Goal: Navigation & Orientation: Find specific page/section

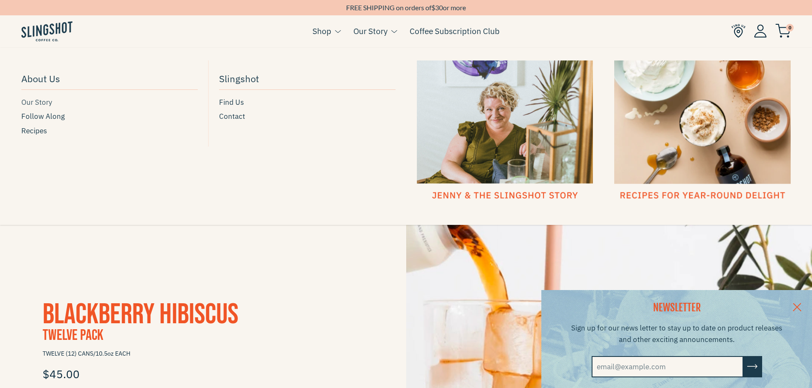
click at [49, 101] on span "Our Story" at bounding box center [36, 103] width 31 height 12
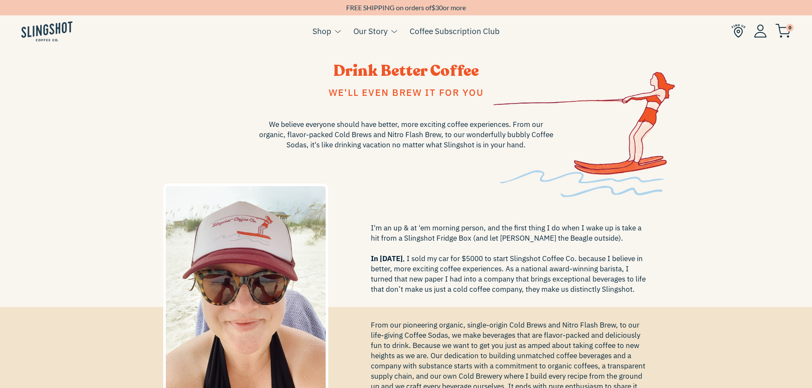
click at [52, 32] on img at bounding box center [46, 31] width 51 height 20
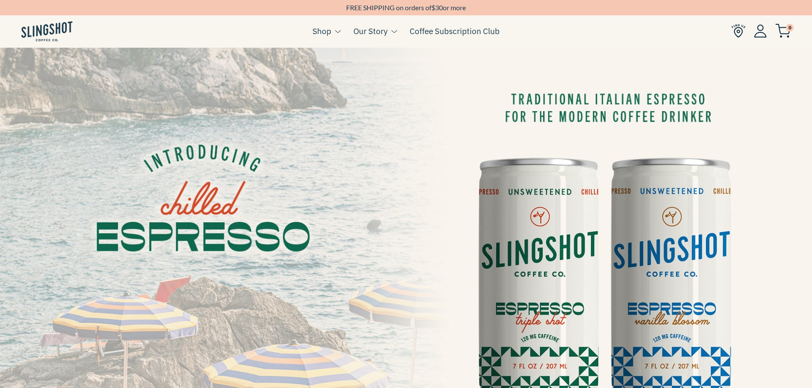
click at [742, 31] on img at bounding box center [738, 31] width 14 height 14
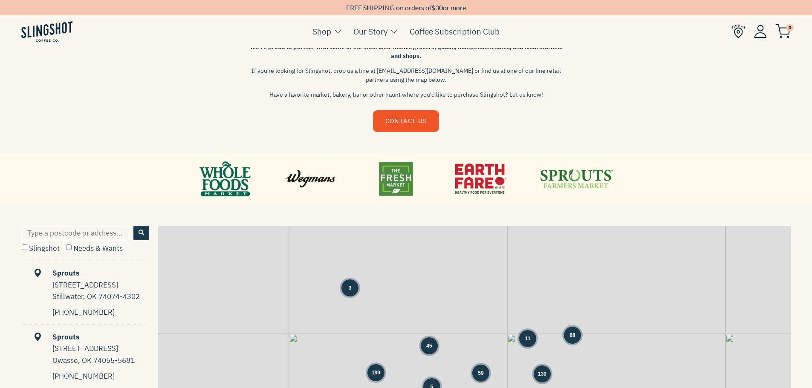
scroll to position [256, 0]
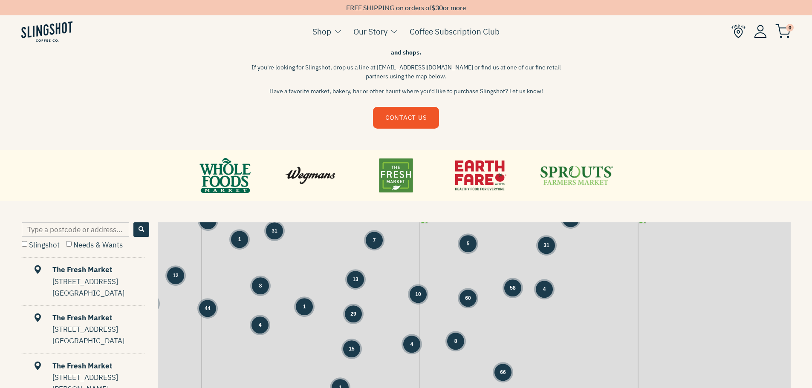
drag, startPoint x: 575, startPoint y: 363, endPoint x: 573, endPoint y: 253, distance: 110.4
click at [573, 253] on div "3 66 34 23 39 5 31 5 1 1 7 5 31 104 12 8 13 10 60 58 4 44 4 1 29 15 4 8 1" at bounding box center [474, 352] width 633 height 261
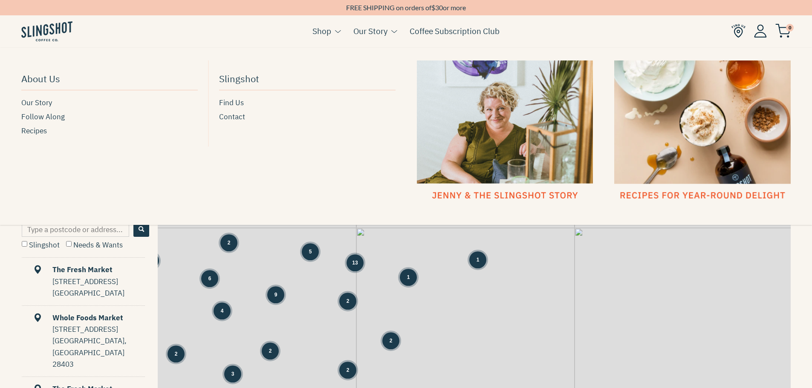
click at [490, 199] on div at bounding box center [505, 131] width 176 height 141
